Goal: Book appointment/travel/reservation

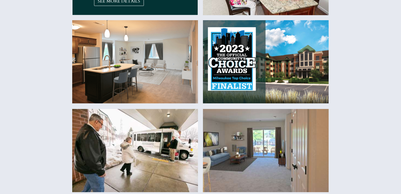
scroll to position [301, 0]
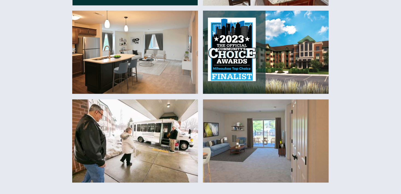
click at [130, 51] on img at bounding box center [135, 53] width 126 height 84
click at [133, 58] on img at bounding box center [135, 53] width 126 height 84
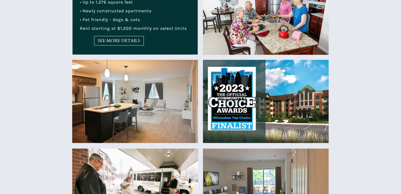
scroll to position [246, 0]
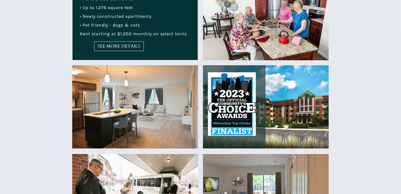
click at [162, 68] on img at bounding box center [135, 107] width 126 height 84
click at [163, 68] on img at bounding box center [135, 107] width 126 height 84
click at [134, 45] on span "SEE MORE DETAILS" at bounding box center [118, 46] width 49 height 5
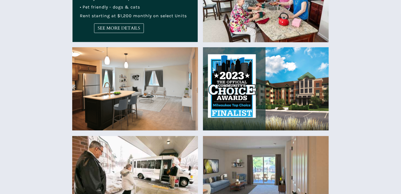
scroll to position [274, 0]
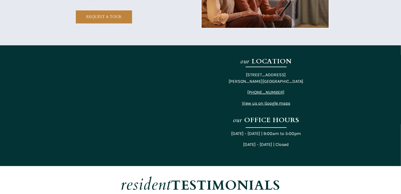
scroll to position [997, 0]
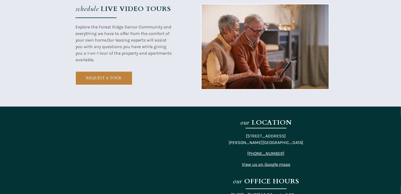
click at [174, 40] on div at bounding box center [200, 46] width 257 height 120
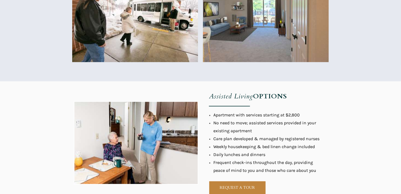
scroll to position [312, 0]
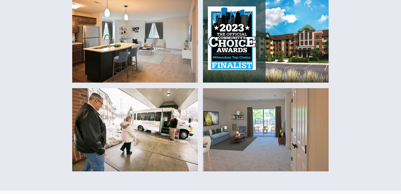
click at [164, 40] on img at bounding box center [135, 41] width 126 height 84
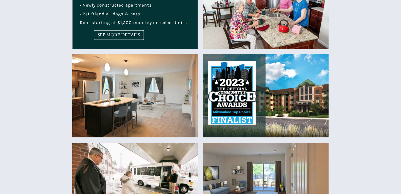
scroll to position [148, 0]
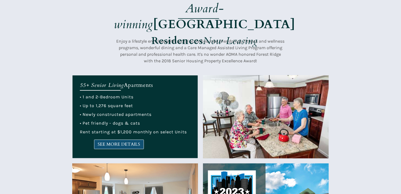
click at [126, 140] on link "SEE MORE DETAILS" at bounding box center [119, 145] width 50 height 10
click at [112, 144] on span "SEE MORE DETAILS" at bounding box center [118, 144] width 49 height 5
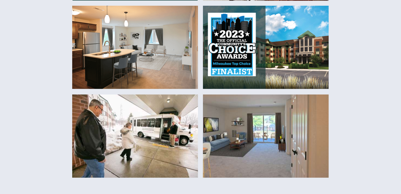
scroll to position [312, 0]
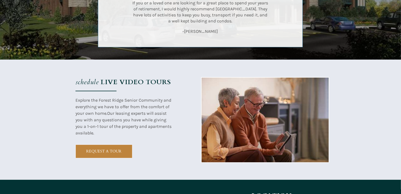
scroll to position [942, 0]
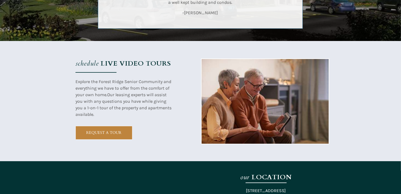
click at [126, 59] on strong "LIVE VIDEO TOURS" at bounding box center [136, 63] width 70 height 9
click at [126, 60] on strong "LIVE VIDEO TOURS" at bounding box center [136, 63] width 70 height 9
click at [225, 82] on img at bounding box center [265, 101] width 127 height 85
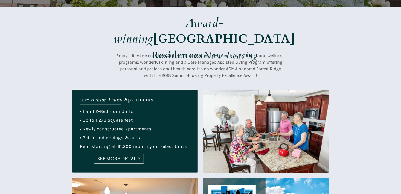
scroll to position [121, 0]
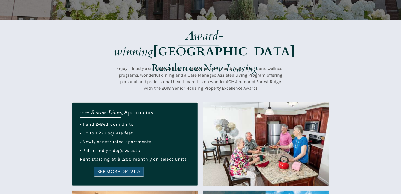
click at [134, 169] on span "SEE MORE DETAILS" at bounding box center [118, 171] width 49 height 5
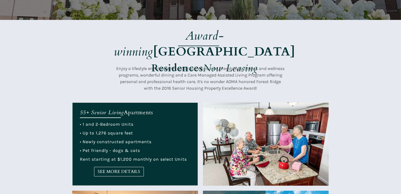
click at [343, 76] on div at bounding box center [200, 61] width 401 height 83
click at [280, 75] on span "Enjoy a lifestyle enriched with social activities, new friendships, fitness and…" at bounding box center [201, 78] width 168 height 25
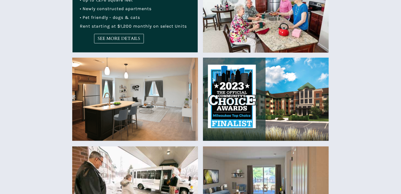
scroll to position [258, 0]
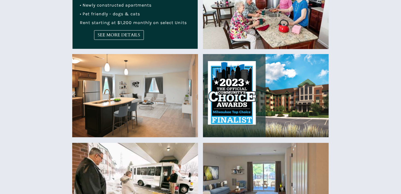
click at [101, 80] on img at bounding box center [135, 96] width 126 height 84
click at [102, 80] on img at bounding box center [135, 96] width 126 height 84
drag, startPoint x: 102, startPoint y: 80, endPoint x: 118, endPoint y: 74, distance: 17.1
click at [103, 80] on img at bounding box center [135, 96] width 126 height 84
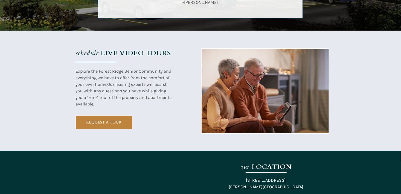
scroll to position [970, 0]
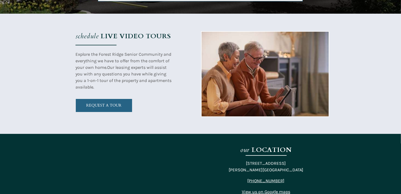
click at [91, 103] on span "REQUEST A TOUR" at bounding box center [104, 105] width 56 height 5
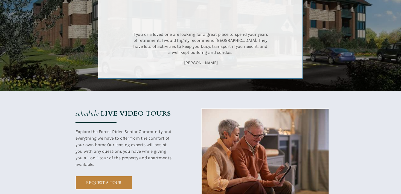
scroll to position [833, 0]
